Goal: Task Accomplishment & Management: Manage account settings

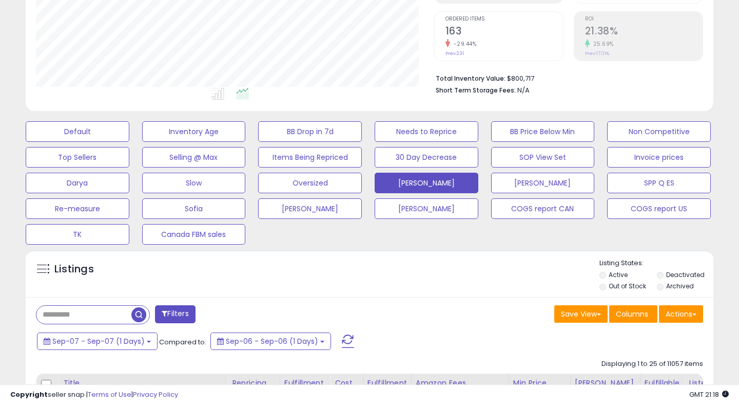
scroll to position [221, 0]
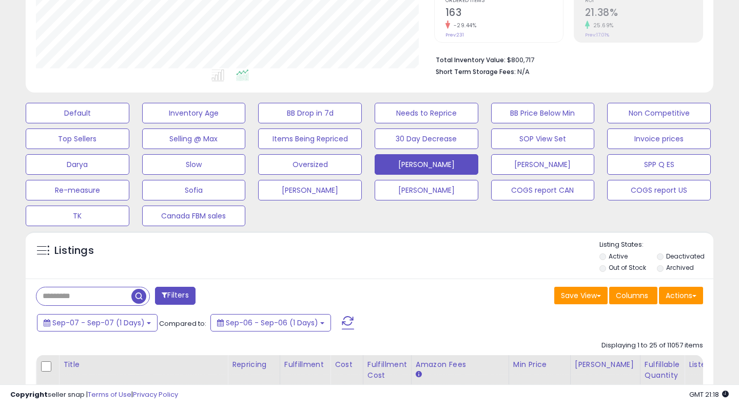
click at [342, 320] on span at bounding box center [348, 322] width 12 height 13
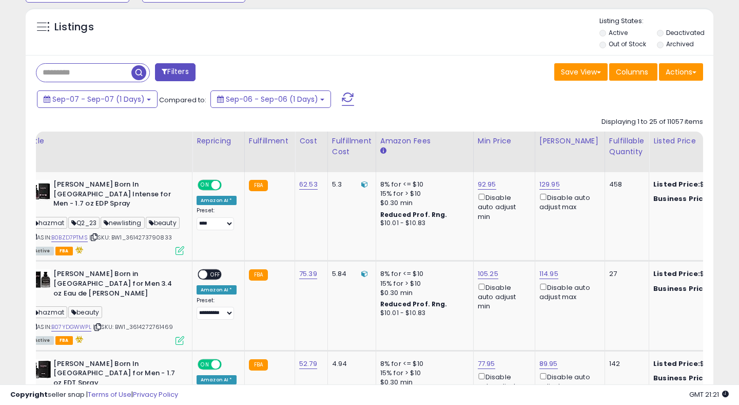
scroll to position [0, 0]
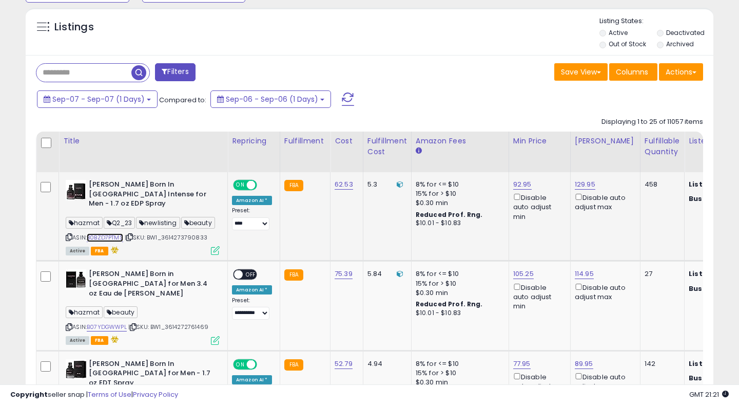
click at [118, 233] on link "B0BZD7PTMS" at bounding box center [105, 237] width 36 height 9
click at [514, 185] on link "92.95" at bounding box center [522, 184] width 18 height 10
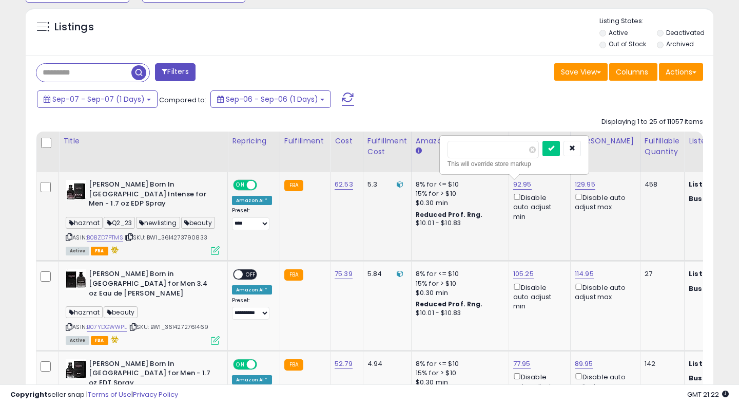
click at [462, 150] on input "*****" at bounding box center [493, 149] width 91 height 17
type input "*****"
click at [555, 148] on icon "submit" at bounding box center [551, 148] width 6 height 6
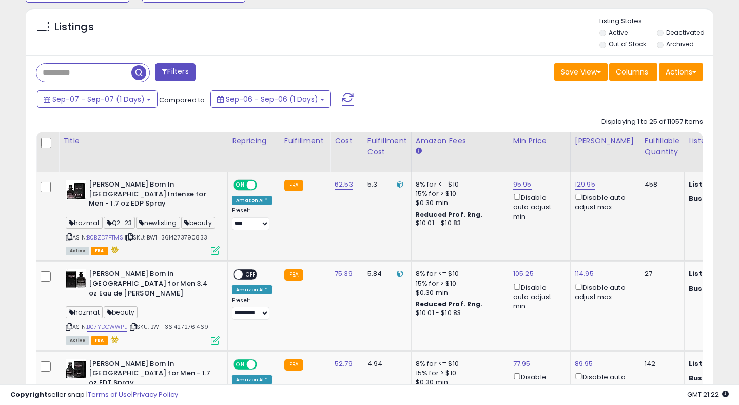
drag, startPoint x: 166, startPoint y: 229, endPoint x: 216, endPoint y: 228, distance: 49.8
click at [216, 228] on div "ASIN: B0BZD7PTMS | SKU: BW1_3614273790833 Active FBA" at bounding box center [143, 217] width 154 height 74
copy span "3614273790833"
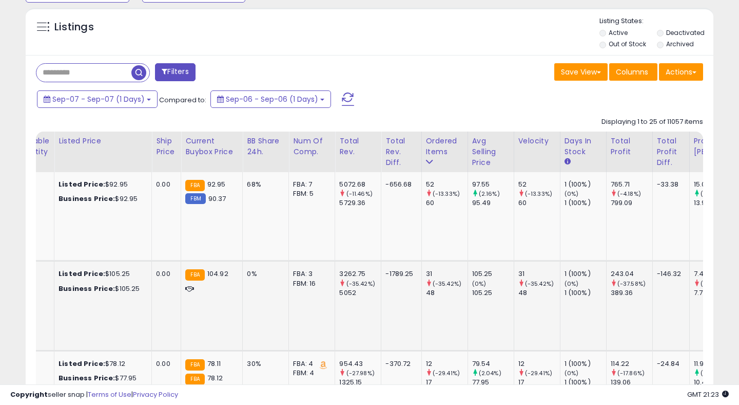
scroll to position [0, 679]
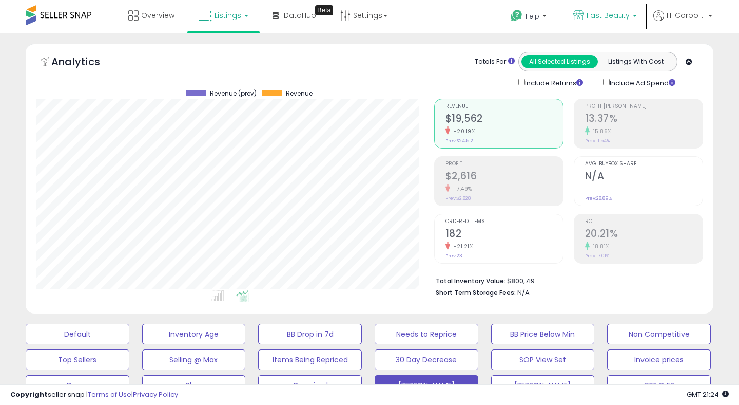
click at [597, 11] on span "Fast Beauty" at bounding box center [608, 15] width 43 height 10
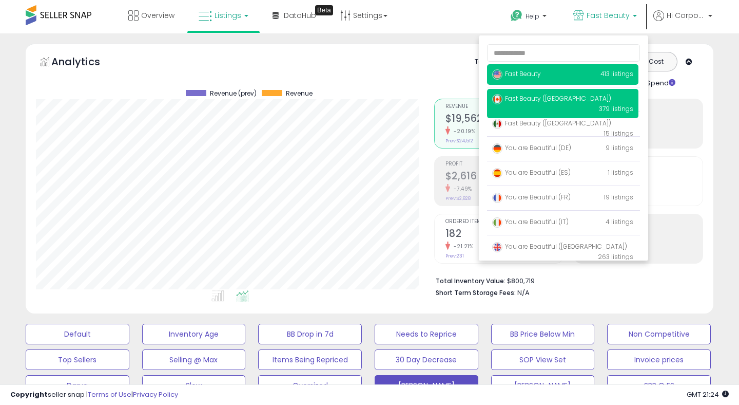
click at [539, 95] on span "Fast Beauty ([GEOGRAPHIC_DATA])" at bounding box center [551, 98] width 119 height 9
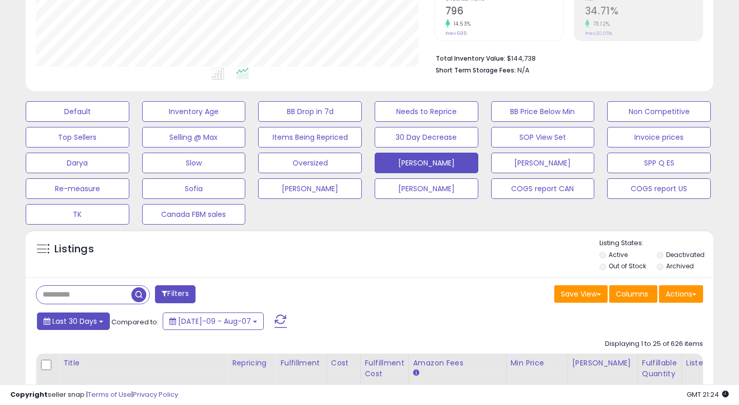
scroll to position [211, 398]
click at [81, 319] on span "Last 30 Days" at bounding box center [74, 321] width 45 height 10
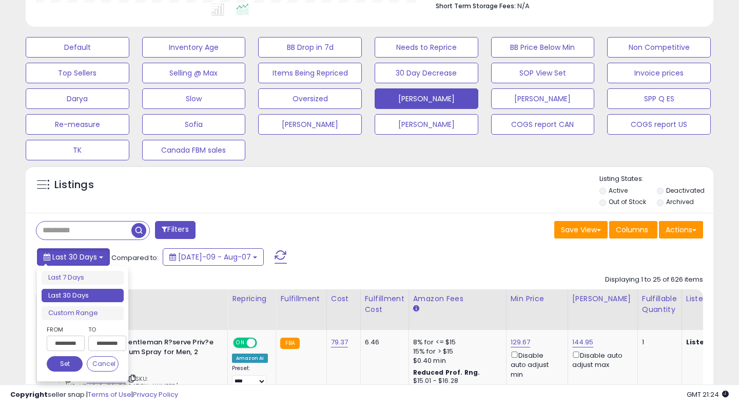
scroll to position [332, 0]
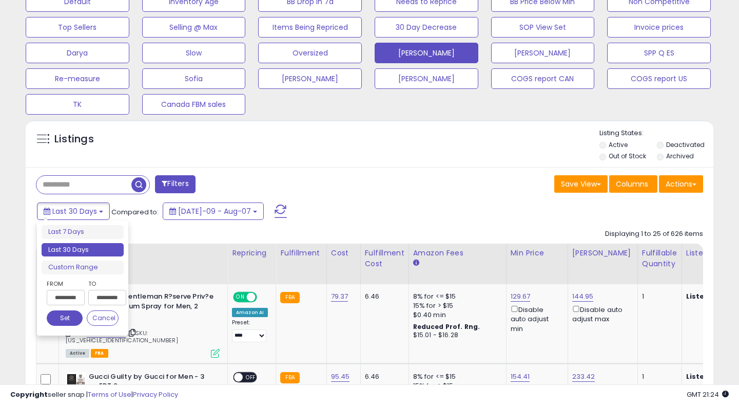
click at [62, 296] on input "**********" at bounding box center [66, 297] width 38 height 15
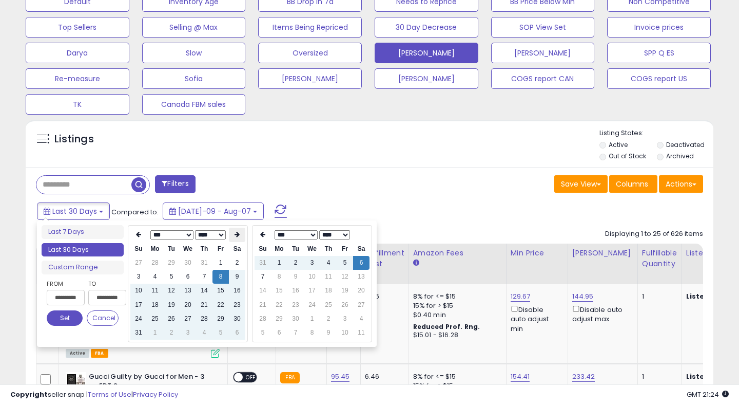
click at [236, 237] on icon at bounding box center [237, 234] width 5 height 6
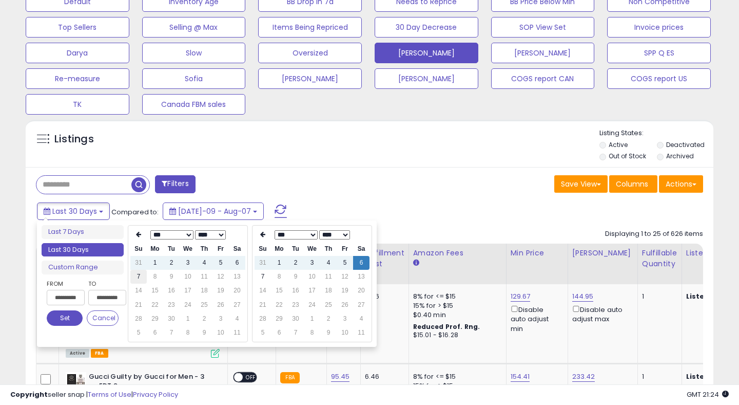
type input "**********"
click at [136, 275] on td "7" at bounding box center [138, 277] width 16 height 14
type input "**********"
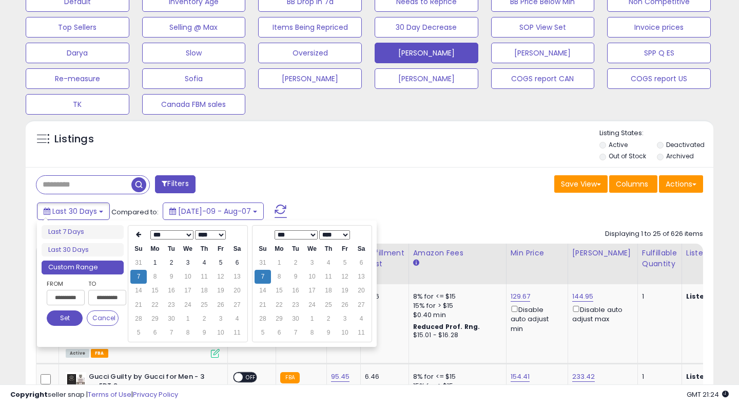
click at [60, 324] on button "Set" at bounding box center [65, 317] width 36 height 15
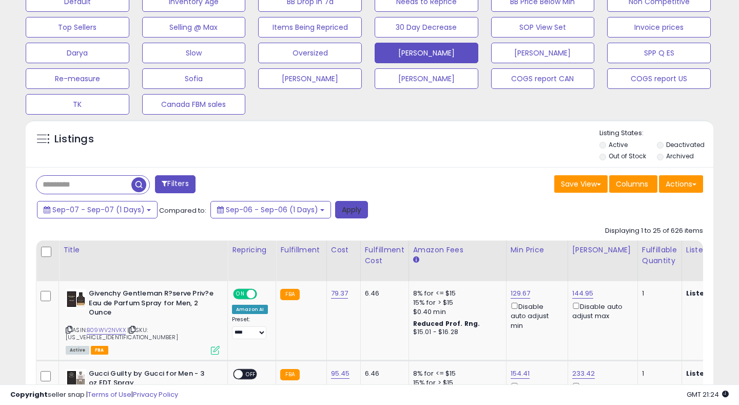
click at [342, 209] on button "Apply" at bounding box center [351, 209] width 33 height 17
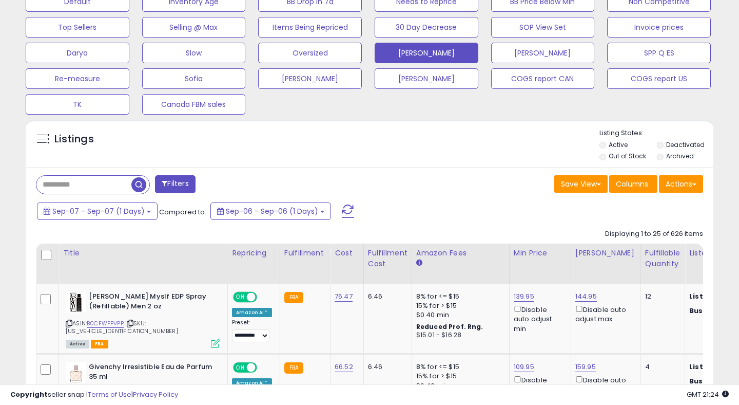
scroll to position [0, 0]
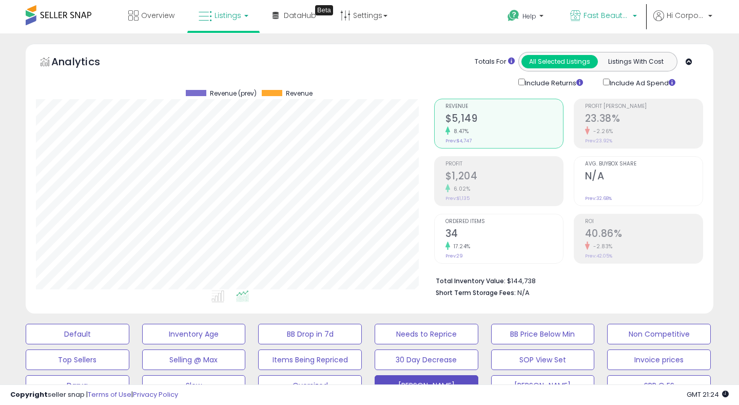
click at [588, 13] on span "Fast Beauty ([GEOGRAPHIC_DATA])" at bounding box center [607, 15] width 46 height 10
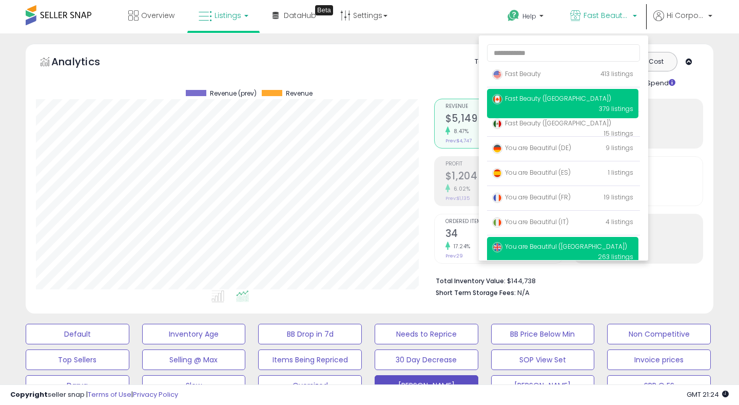
click at [537, 243] on span "You are Beautiful ([GEOGRAPHIC_DATA])" at bounding box center [559, 246] width 135 height 9
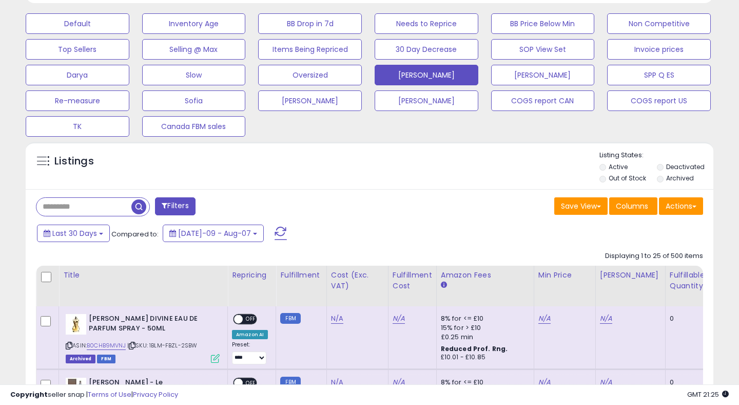
scroll to position [355, 0]
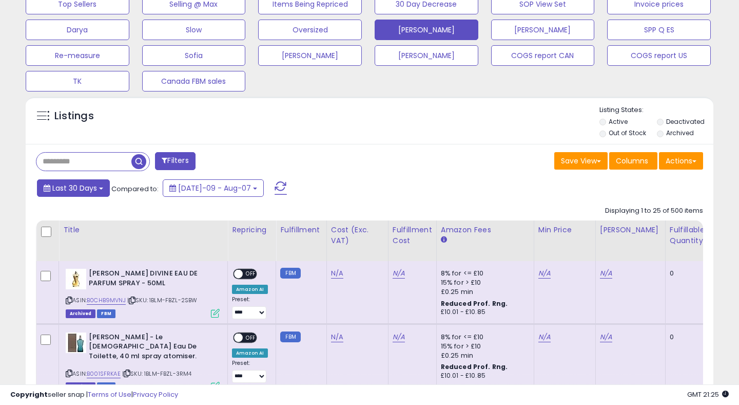
click at [83, 193] on span "Last 30 Days" at bounding box center [74, 188] width 45 height 10
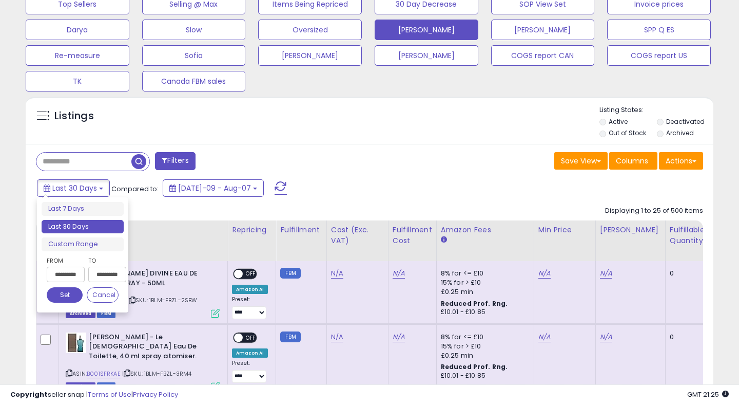
click at [65, 270] on input "**********" at bounding box center [66, 273] width 38 height 15
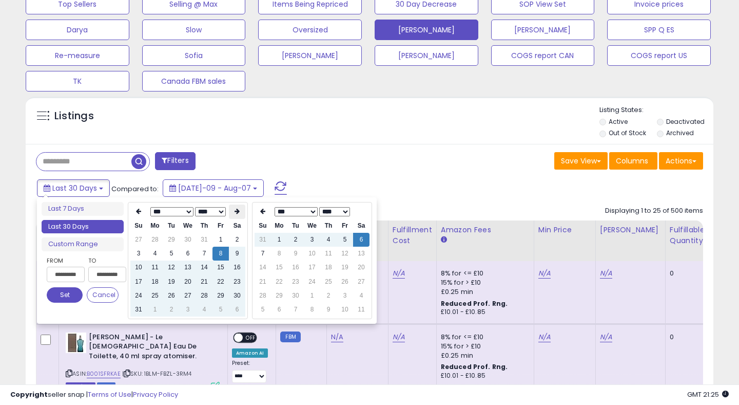
click at [236, 213] on icon at bounding box center [237, 211] width 5 height 6
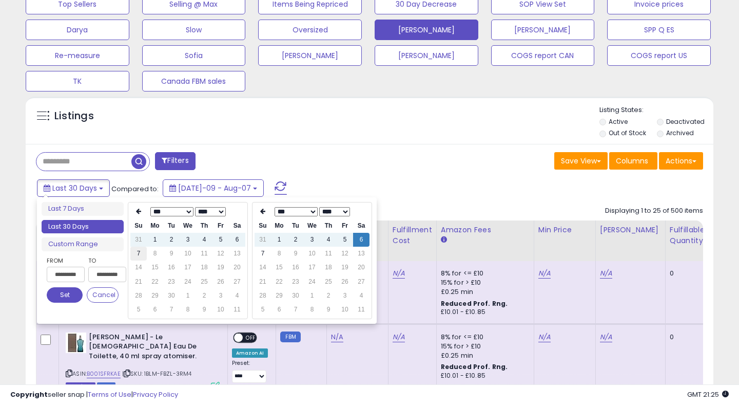
type input "**********"
click at [136, 255] on td "7" at bounding box center [138, 253] width 16 height 14
type input "**********"
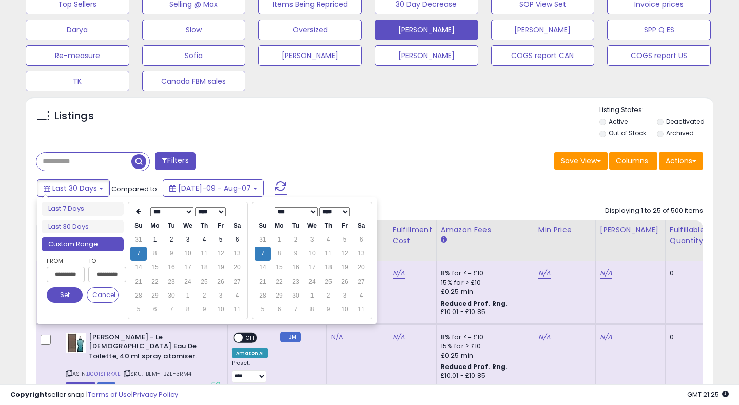
click at [71, 294] on button "Set" at bounding box center [65, 294] width 36 height 15
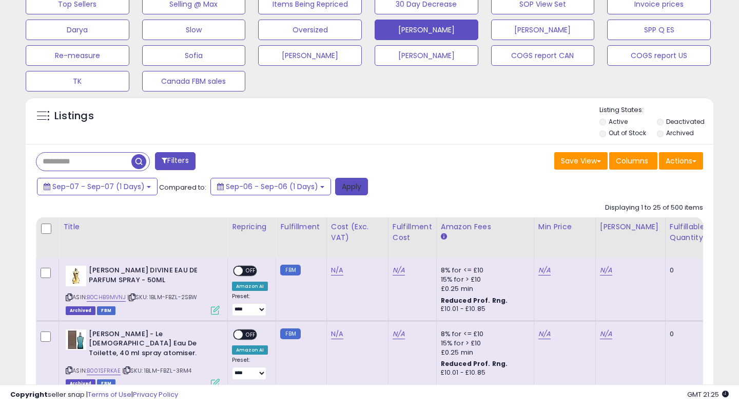
click at [352, 182] on button "Apply" at bounding box center [351, 186] width 33 height 17
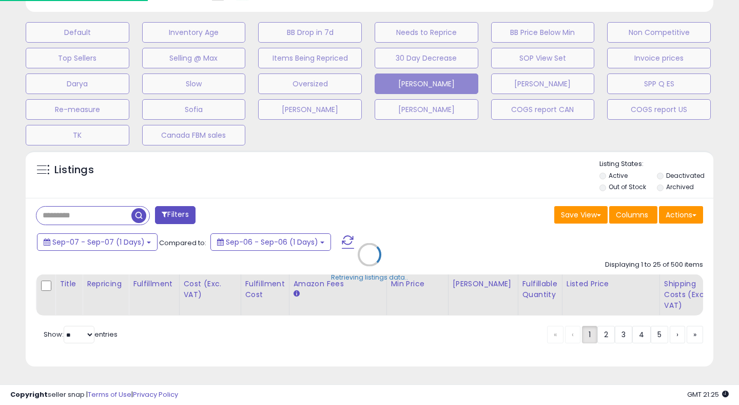
scroll to position [301, 0]
click at [403, 143] on div "Default Inventory Age BB Drop in 7d Needs to Reprice BB Price Below Min Non Com…" at bounding box center [370, 81] width 714 height 128
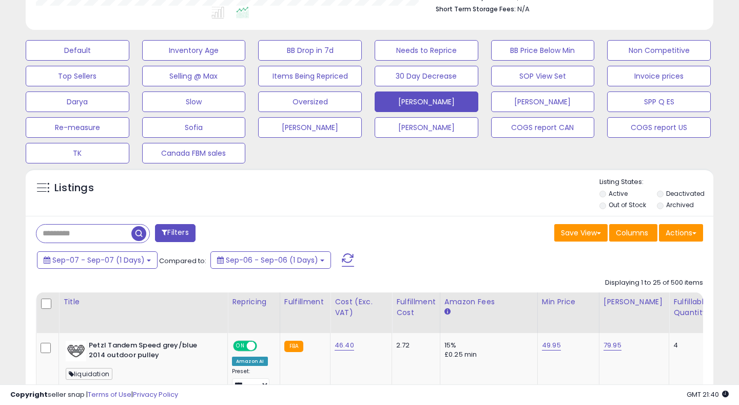
scroll to position [313, 0]
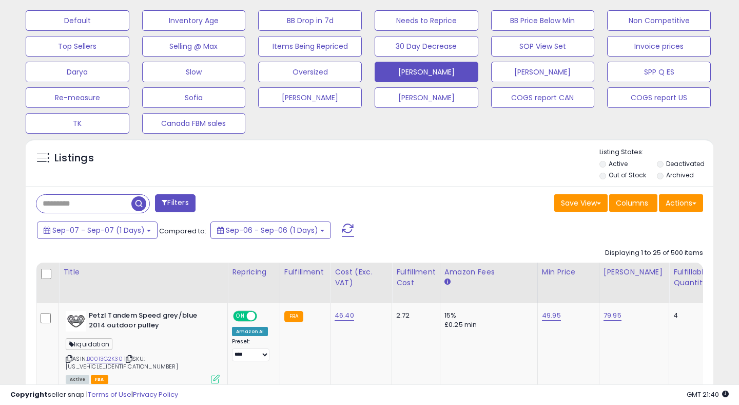
click at [342, 225] on span at bounding box center [348, 229] width 12 height 13
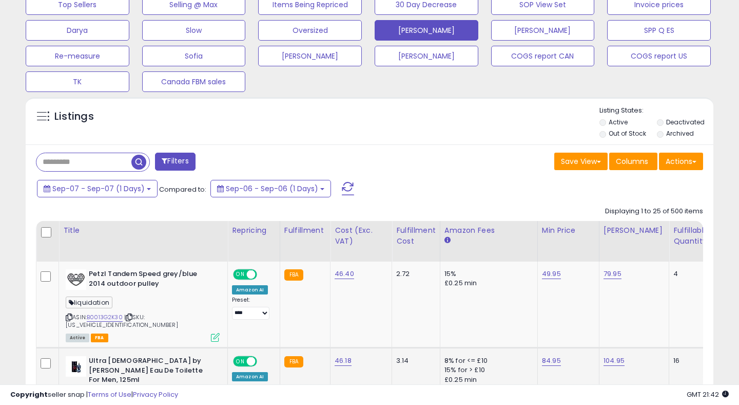
scroll to position [327, 0]
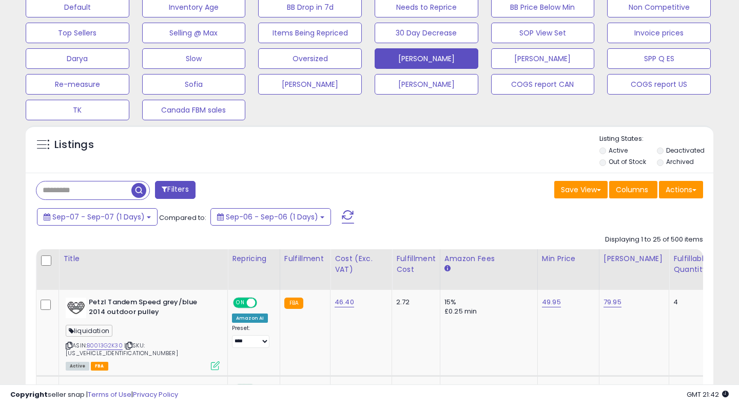
click at [342, 217] on span at bounding box center [348, 216] width 12 height 13
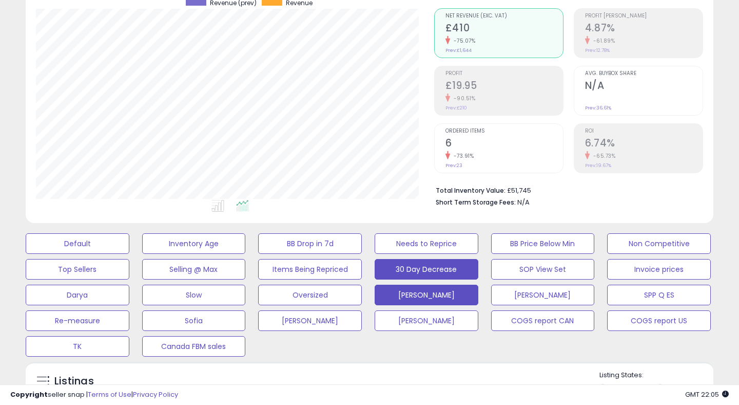
scroll to position [183, 0]
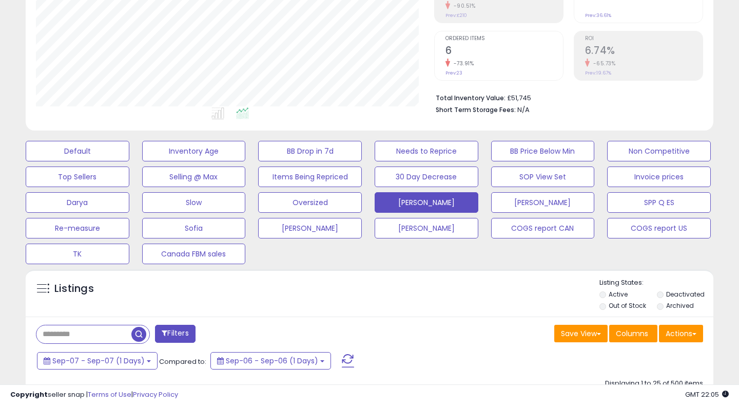
click at [346, 360] on span at bounding box center [348, 360] width 12 height 13
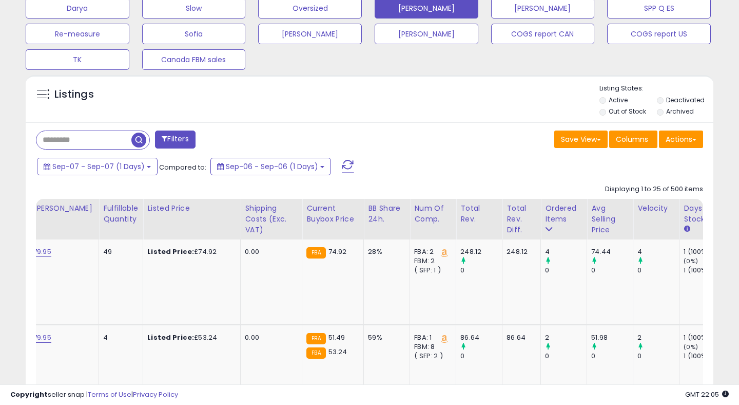
scroll to position [0, 0]
